Goal: Task Accomplishment & Management: Complete application form

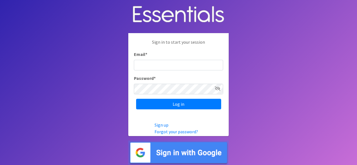
type input "[EMAIL_ADDRESS][DOMAIN_NAME]"
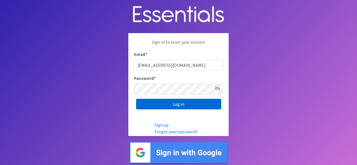
click at [190, 104] on input "Log in" at bounding box center [178, 104] width 85 height 11
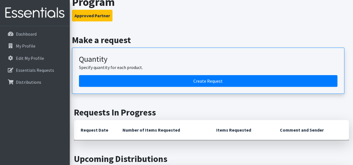
scroll to position [53, 0]
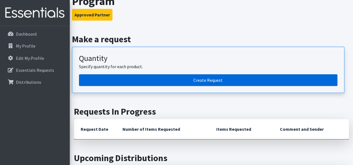
click at [284, 82] on link "Create Request" at bounding box center [208, 80] width 258 height 12
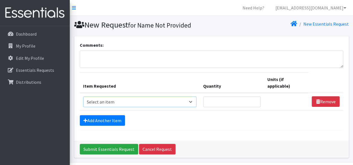
click at [191, 104] on select "Select an item # of Children this order will serve # of Individuals Living in H…" at bounding box center [140, 102] width 114 height 11
select select "7173"
click at [83, 97] on select "Select an item # of Children this order will serve # of Individuals Living in H…" at bounding box center [140, 102] width 114 height 11
click at [248, 102] on input "Quantity" at bounding box center [231, 102] width 57 height 11
click at [256, 100] on input "1" at bounding box center [231, 102] width 57 height 11
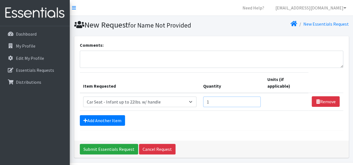
type input "2"
click at [256, 100] on input "2" at bounding box center [231, 102] width 57 height 11
click at [110, 119] on link "Add Another Item" at bounding box center [102, 120] width 45 height 11
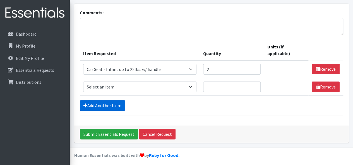
scroll to position [35, 0]
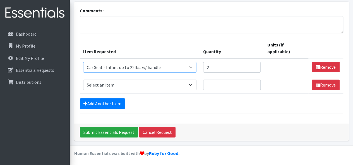
click at [191, 68] on select "Select an item # of Children this order will serve # of Individuals Living in H…" at bounding box center [140, 67] width 114 height 11
click at [179, 41] on th "Item Requested" at bounding box center [140, 48] width 120 height 21
click at [194, 86] on select "Select an item # of Children this order will serve # of Individuals Living in H…" at bounding box center [140, 85] width 114 height 11
select select "1968"
click at [83, 80] on select "Select an item # of Children this order will serve # of Individuals Living in H…" at bounding box center [140, 85] width 114 height 11
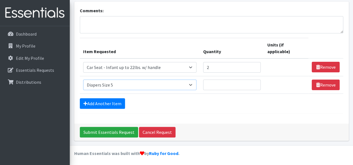
scroll to position [28, 0]
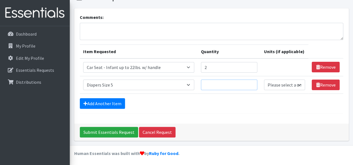
click at [249, 85] on input "Quantity" at bounding box center [229, 85] width 56 height 11
click at [254, 84] on input "1" at bounding box center [229, 85] width 56 height 11
click at [252, 84] on input "2" at bounding box center [229, 85] width 56 height 11
click at [253, 84] on input "3" at bounding box center [229, 85] width 56 height 11
click at [252, 85] on input "2" at bounding box center [229, 85] width 56 height 11
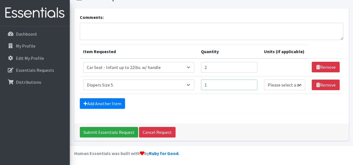
click at [253, 85] on input "1" at bounding box center [229, 85] width 56 height 11
click at [252, 83] on input "2" at bounding box center [229, 85] width 56 height 11
click at [251, 83] on input "3" at bounding box center [229, 85] width 56 height 11
type input "4"
click at [251, 84] on input "4" at bounding box center [229, 85] width 56 height 11
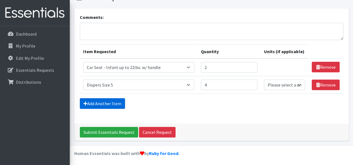
click at [108, 104] on link "Add Another Item" at bounding box center [102, 103] width 45 height 11
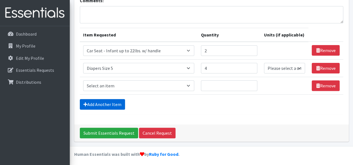
scroll to position [45, 0]
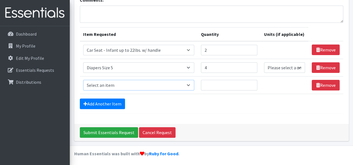
click at [174, 83] on select "Select an item # of Children this order will serve # of Individuals Living in H…" at bounding box center [138, 85] width 111 height 11
select select "1969"
click at [83, 80] on select "Select an item # of Children this order will serve # of Individuals Living in H…" at bounding box center [138, 85] width 111 height 11
click at [250, 85] on input "1" at bounding box center [229, 85] width 56 height 11
click at [252, 85] on input "1" at bounding box center [229, 85] width 56 height 11
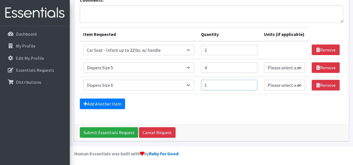
click at [252, 85] on input "1" at bounding box center [229, 85] width 56 height 11
click at [254, 85] on input "1" at bounding box center [229, 85] width 56 height 11
click at [252, 85] on input "1" at bounding box center [229, 85] width 56 height 11
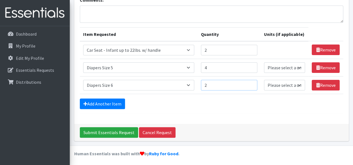
click at [253, 82] on input "2" at bounding box center [229, 85] width 56 height 11
click at [252, 85] on input "1" at bounding box center [229, 85] width 56 height 11
click at [252, 86] on input "1" at bounding box center [229, 85] width 56 height 11
click at [253, 85] on input "1" at bounding box center [229, 85] width 56 height 11
click at [251, 82] on input "2" at bounding box center [229, 85] width 56 height 11
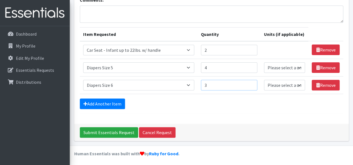
click at [251, 82] on input "3" at bounding box center [229, 85] width 56 height 11
click at [251, 82] on input "4" at bounding box center [229, 85] width 56 height 11
type input "5"
click at [251, 82] on input "5" at bounding box center [229, 85] width 56 height 11
type input "5"
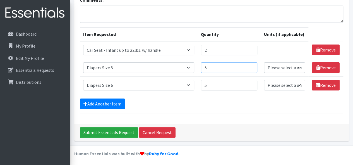
click at [252, 66] on input "5" at bounding box center [229, 67] width 56 height 11
click at [297, 67] on select "Please select a unit units Packs" at bounding box center [284, 67] width 41 height 11
select select "Pack"
click at [264, 62] on select "Please select a unit units Packs" at bounding box center [284, 67] width 41 height 11
click at [289, 88] on select "Please select a unit units Packs" at bounding box center [284, 85] width 41 height 11
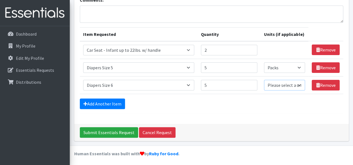
select select "Pack"
click at [264, 80] on select "Please select a unit units Packs" at bounding box center [284, 85] width 41 height 11
click at [109, 103] on link "Add Another Item" at bounding box center [102, 104] width 45 height 11
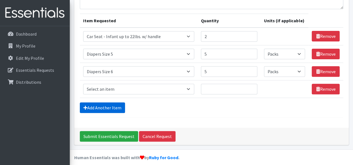
scroll to position [63, 0]
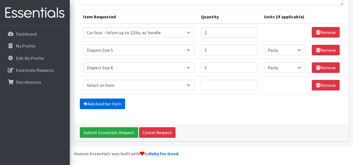
click at [113, 103] on link "Add Another Item" at bounding box center [102, 104] width 45 height 11
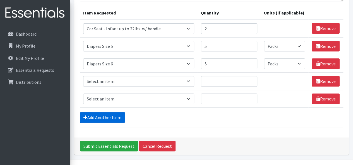
scroll to position [80, 0]
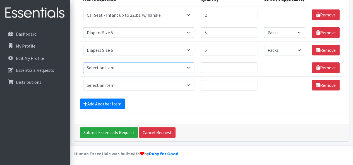
click at [193, 67] on select "Select an item # of Children this order will serve # of Individuals Living in H…" at bounding box center [138, 67] width 111 height 11
select select "13431"
click at [83, 62] on select "Select an item # of Children this order will serve # of Individuals Living in H…" at bounding box center [138, 67] width 111 height 11
click at [252, 66] on input "1" at bounding box center [229, 67] width 56 height 11
click at [252, 66] on input "2" at bounding box center [229, 67] width 56 height 11
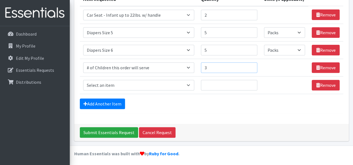
click at [252, 66] on input "3" at bounding box center [229, 67] width 56 height 11
click at [252, 66] on input "4" at bounding box center [229, 67] width 56 height 11
click at [252, 66] on input "5" at bounding box center [229, 67] width 56 height 11
click at [252, 66] on input "6" at bounding box center [229, 67] width 56 height 11
click at [253, 69] on input "5" at bounding box center [229, 67] width 56 height 11
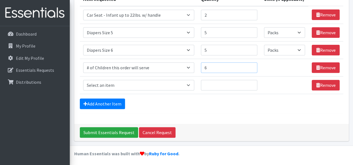
click at [254, 64] on input "6" at bounding box center [229, 67] width 56 height 11
click at [252, 67] on input "5" at bounding box center [229, 67] width 56 height 11
click at [253, 67] on input "6" at bounding box center [229, 67] width 56 height 11
click at [251, 65] on input "7" at bounding box center [229, 67] width 56 height 11
type input "8"
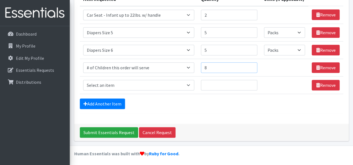
click at [251, 65] on input "8" at bounding box center [229, 67] width 56 height 11
click at [189, 84] on select "Select an item # of Children this order will serve # of Individuals Living in H…" at bounding box center [138, 85] width 111 height 11
select select "6076"
click at [83, 80] on select "Select an item # of Children this order will serve # of Individuals Living in H…" at bounding box center [138, 85] width 111 height 11
click at [252, 83] on input "1" at bounding box center [229, 85] width 56 height 11
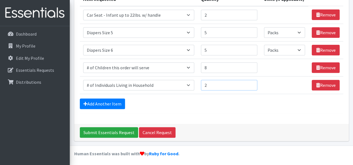
click at [252, 83] on input "2" at bounding box center [229, 85] width 56 height 11
click at [252, 83] on input "3" at bounding box center [229, 85] width 56 height 11
click at [252, 83] on input "4" at bounding box center [229, 85] width 56 height 11
click at [252, 83] on input "5" at bounding box center [229, 85] width 56 height 11
click at [252, 83] on input "6" at bounding box center [229, 85] width 56 height 11
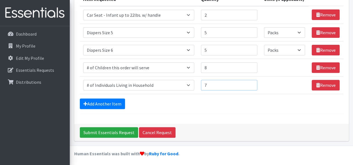
click at [252, 83] on input "7" at bounding box center [229, 85] width 56 height 11
click at [252, 83] on input "8" at bounding box center [229, 85] width 56 height 11
click at [252, 83] on input "9" at bounding box center [229, 85] width 56 height 11
click at [252, 83] on input "10" at bounding box center [229, 85] width 56 height 11
click at [252, 83] on input "11" at bounding box center [229, 85] width 56 height 11
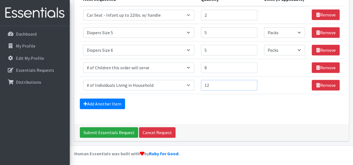
click at [252, 83] on input "12" at bounding box center [229, 85] width 56 height 11
click at [252, 83] on input "13" at bounding box center [229, 85] width 56 height 11
click at [252, 83] on input "14" at bounding box center [229, 85] width 56 height 11
type input "15"
click at [252, 83] on input "15" at bounding box center [229, 85] width 56 height 11
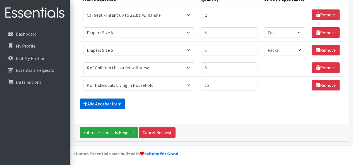
click at [100, 102] on link "Add Another Item" at bounding box center [102, 104] width 45 height 11
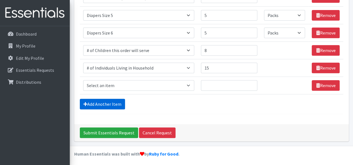
scroll to position [98, 0]
click at [191, 83] on select "Select an item # of Children this order will serve # of Individuals Living in H…" at bounding box center [138, 85] width 111 height 11
select select "5659"
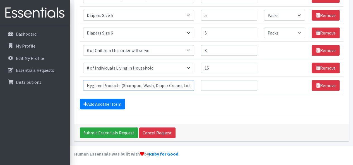
click at [83, 80] on select "Select an item # of Children this order will serve # of Individuals Living in H…" at bounding box center [138, 85] width 111 height 11
click at [249, 85] on input "Quantity" at bounding box center [229, 85] width 56 height 11
click at [252, 85] on input "1" at bounding box center [229, 85] width 56 height 11
click at [252, 84] on input "2" at bounding box center [229, 85] width 56 height 11
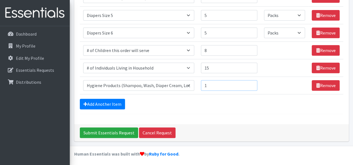
click at [252, 85] on input "1" at bounding box center [229, 85] width 56 height 11
click at [252, 82] on input "2" at bounding box center [229, 85] width 56 height 11
type input "3"
click at [252, 82] on input "3" at bounding box center [229, 85] width 56 height 11
click at [107, 103] on link "Add Another Item" at bounding box center [102, 104] width 45 height 11
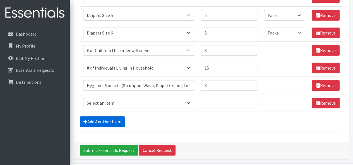
scroll to position [115, 0]
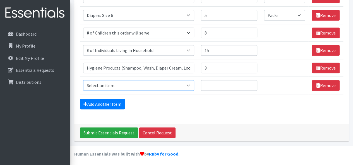
click at [194, 85] on select "Select an item # of Children this order will serve # of Individuals Living in H…" at bounding box center [138, 85] width 111 height 11
click at [230, 124] on div "Submit Essentials Request Cancel Request" at bounding box center [211, 132] width 275 height 17
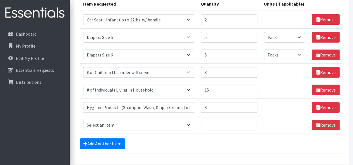
scroll to position [75, 0]
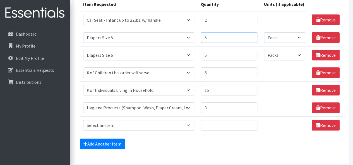
click at [249, 37] on input "5" at bounding box center [229, 37] width 56 height 11
type input "6"
click at [254, 35] on input "6" at bounding box center [229, 37] width 56 height 11
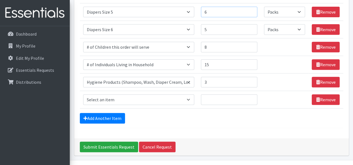
scroll to position [115, 0]
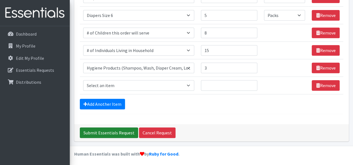
click at [115, 131] on input "Submit Essentials Request" at bounding box center [109, 133] width 58 height 11
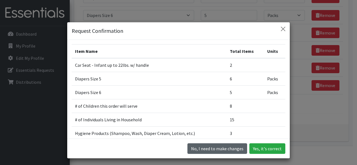
click at [222, 152] on button "No, I need to make changes" at bounding box center [217, 149] width 60 height 11
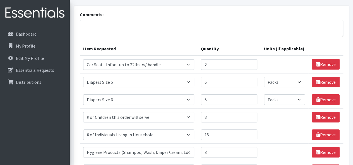
scroll to position [31, 0]
click at [252, 62] on input "4" at bounding box center [229, 64] width 56 height 11
type input "3"
click at [251, 65] on input "3" at bounding box center [229, 64] width 56 height 11
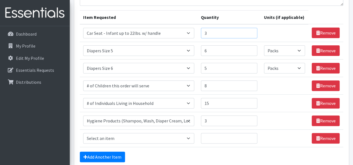
scroll to position [115, 0]
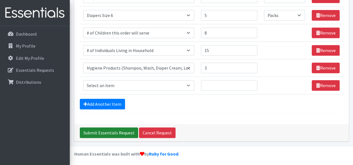
click at [115, 133] on input "Submit Essentials Request" at bounding box center [109, 133] width 58 height 11
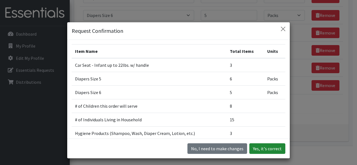
click at [263, 153] on button "Yes, it's correct" at bounding box center [267, 149] width 36 height 11
